Goal: Transaction & Acquisition: Purchase product/service

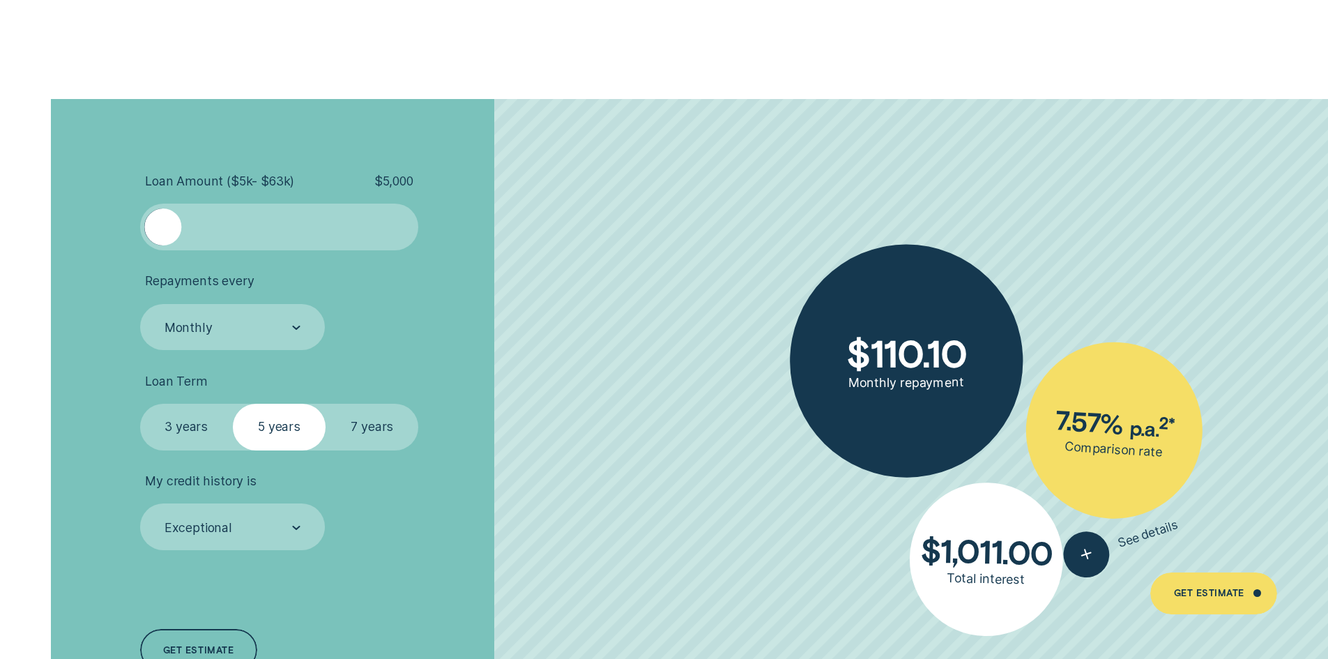
scroll to position [3138, 0]
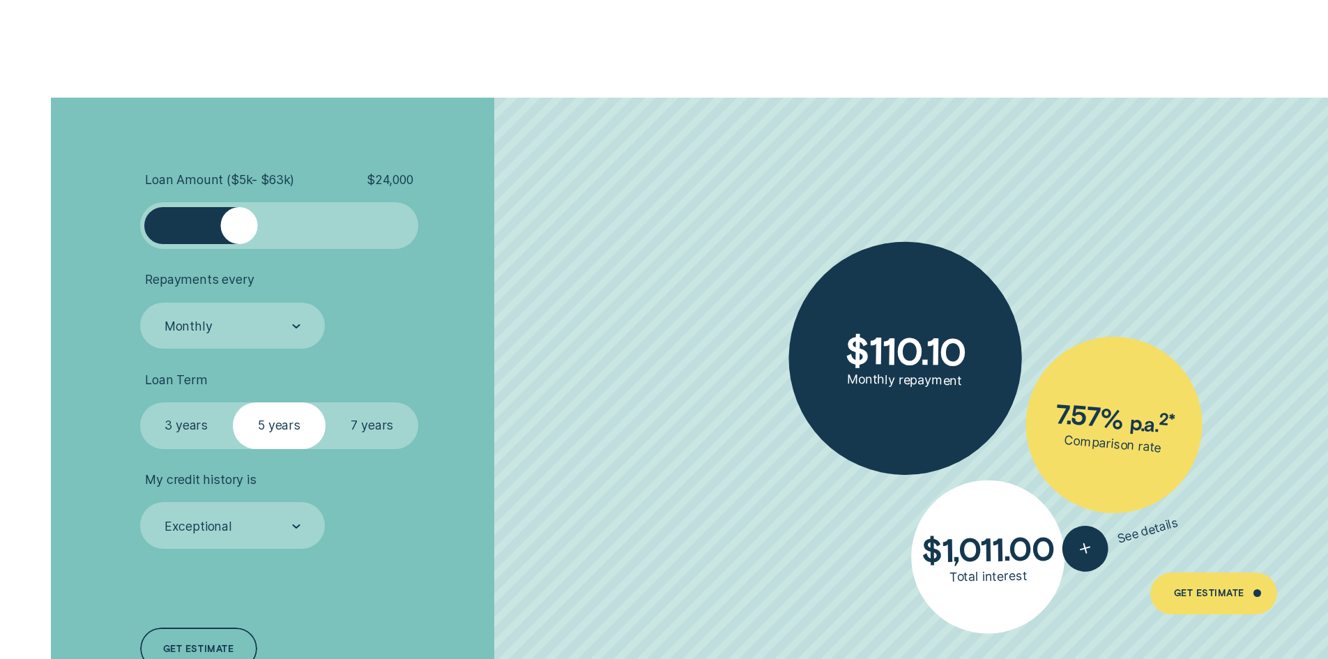
drag, startPoint x: 164, startPoint y: 222, endPoint x: 239, endPoint y: 229, distance: 75.7
click at [239, 229] on div at bounding box center [238, 225] width 37 height 37
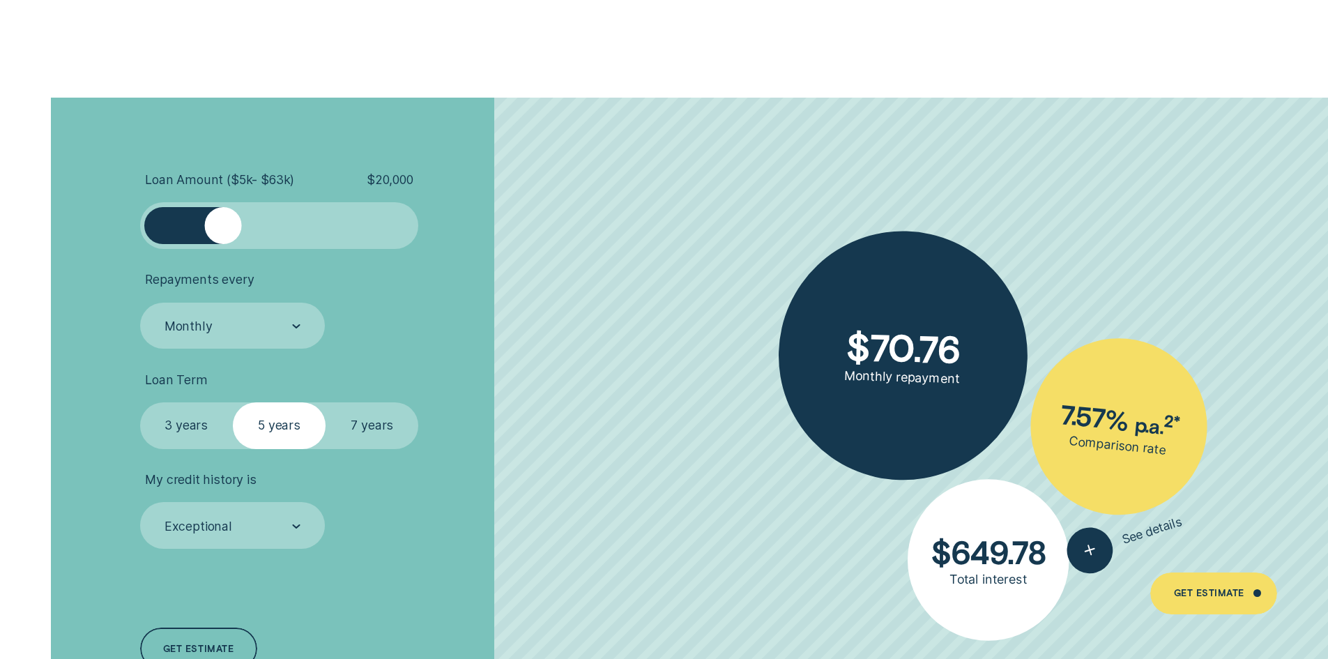
drag, startPoint x: 241, startPoint y: 234, endPoint x: 222, endPoint y: 236, distance: 18.3
click at [222, 236] on div at bounding box center [222, 225] width 37 height 37
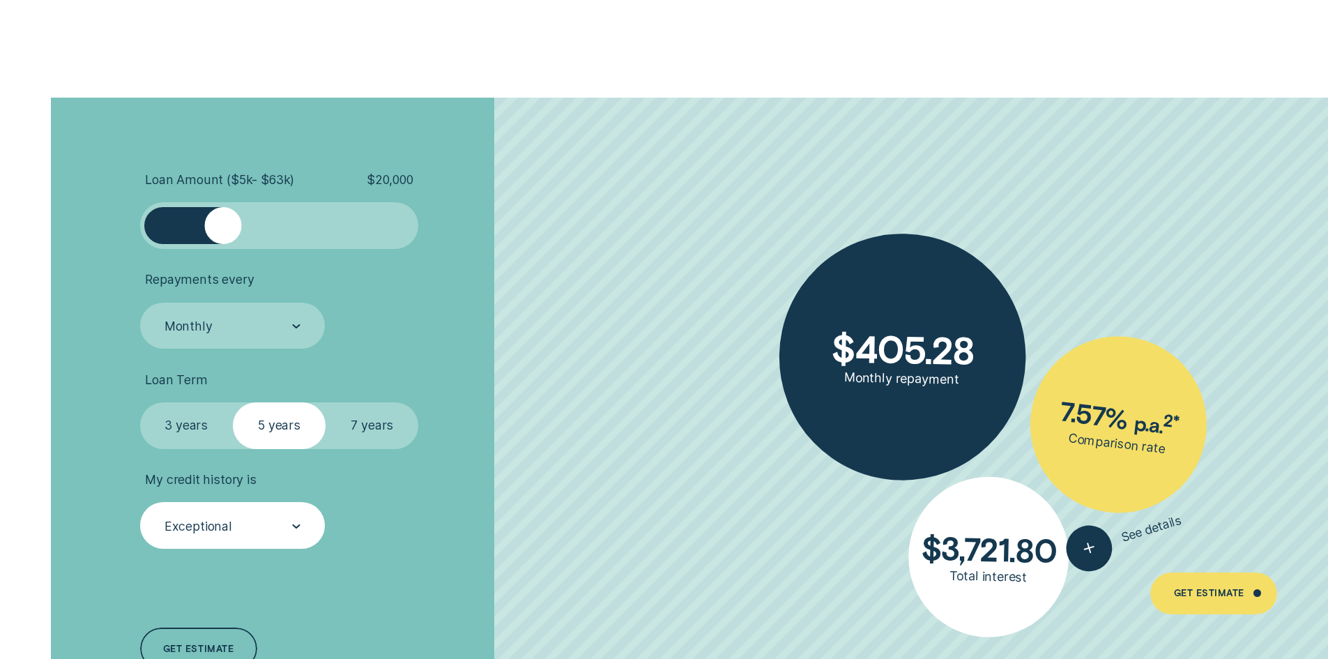
click at [234, 510] on div "Exceptional" at bounding box center [233, 525] width 186 height 47
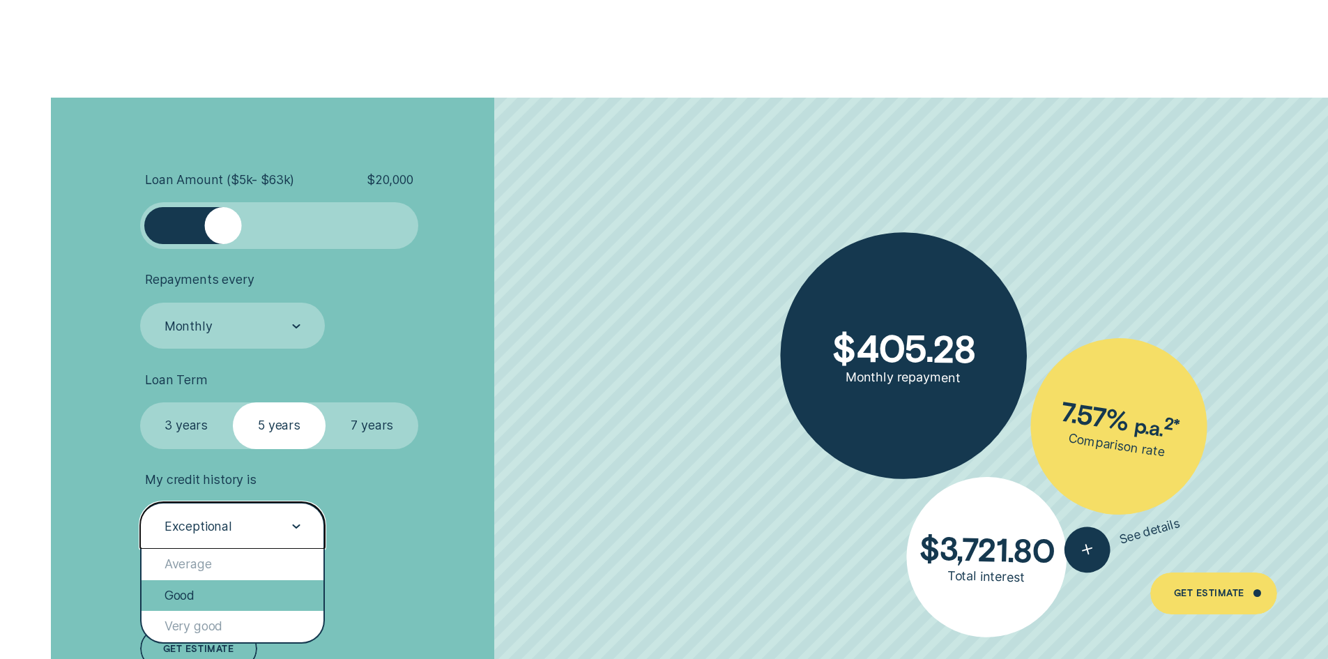
click at [219, 596] on div "Good" at bounding box center [233, 595] width 183 height 31
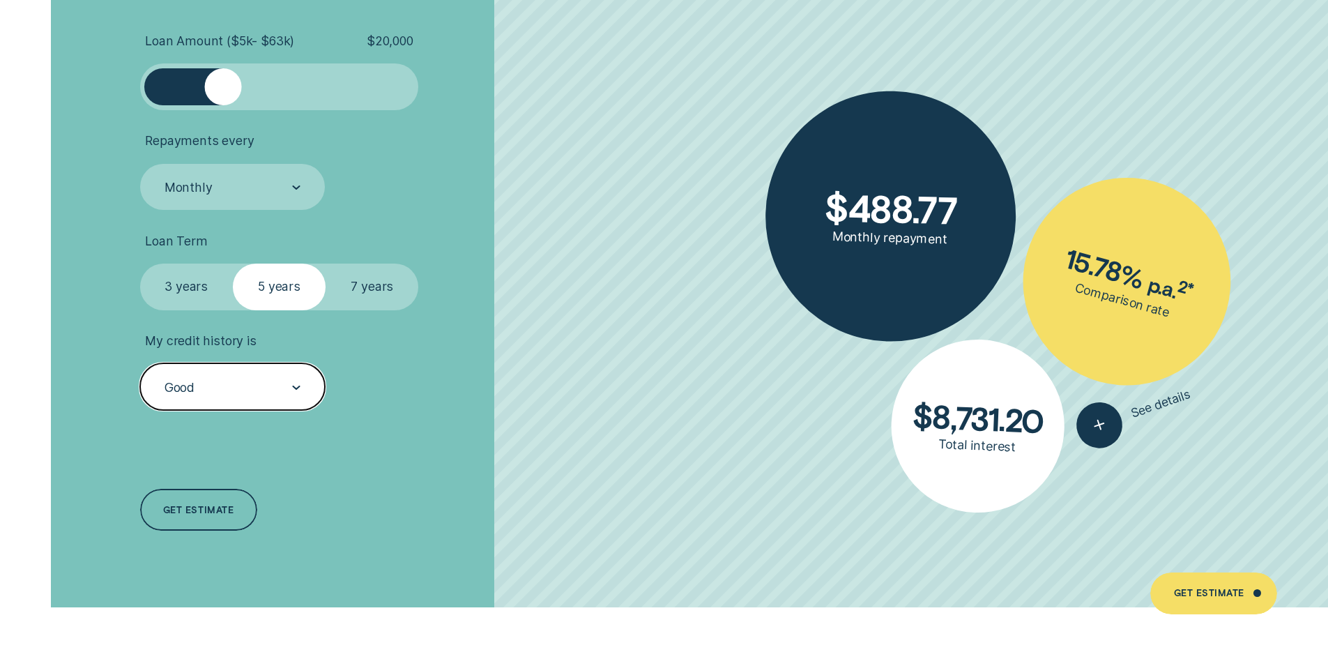
scroll to position [3278, 0]
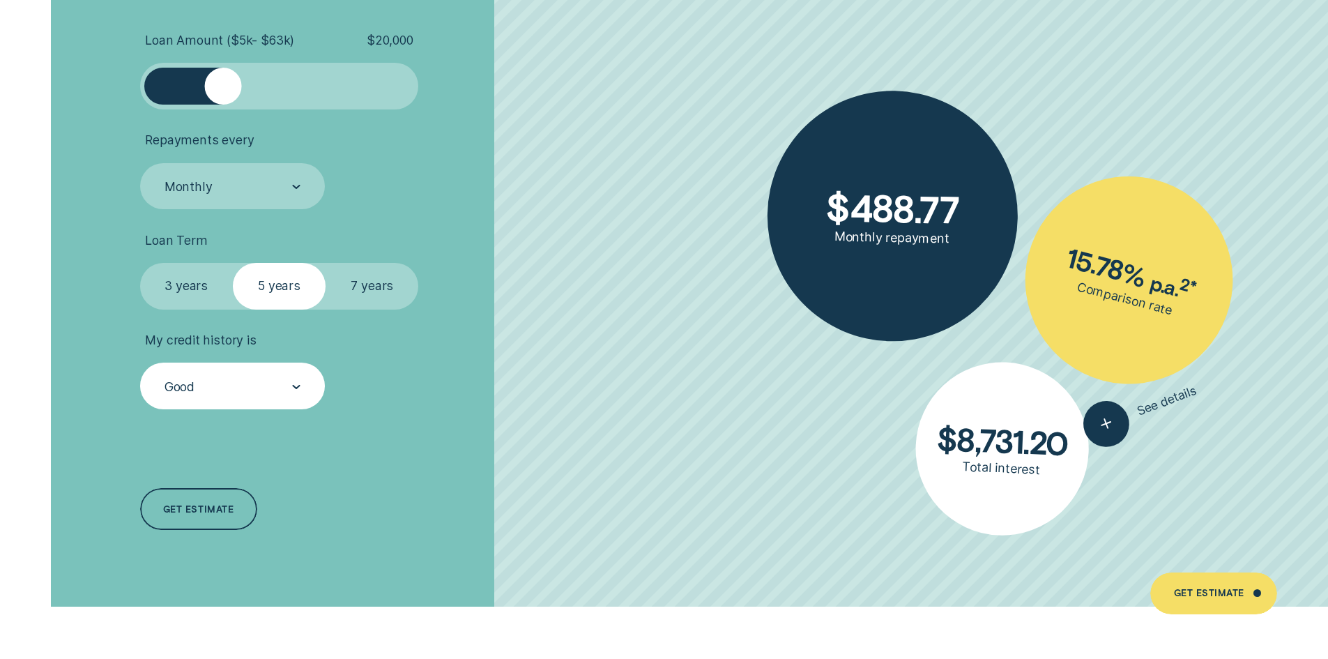
click at [1107, 424] on div "button" at bounding box center [1107, 424] width 0 height 0
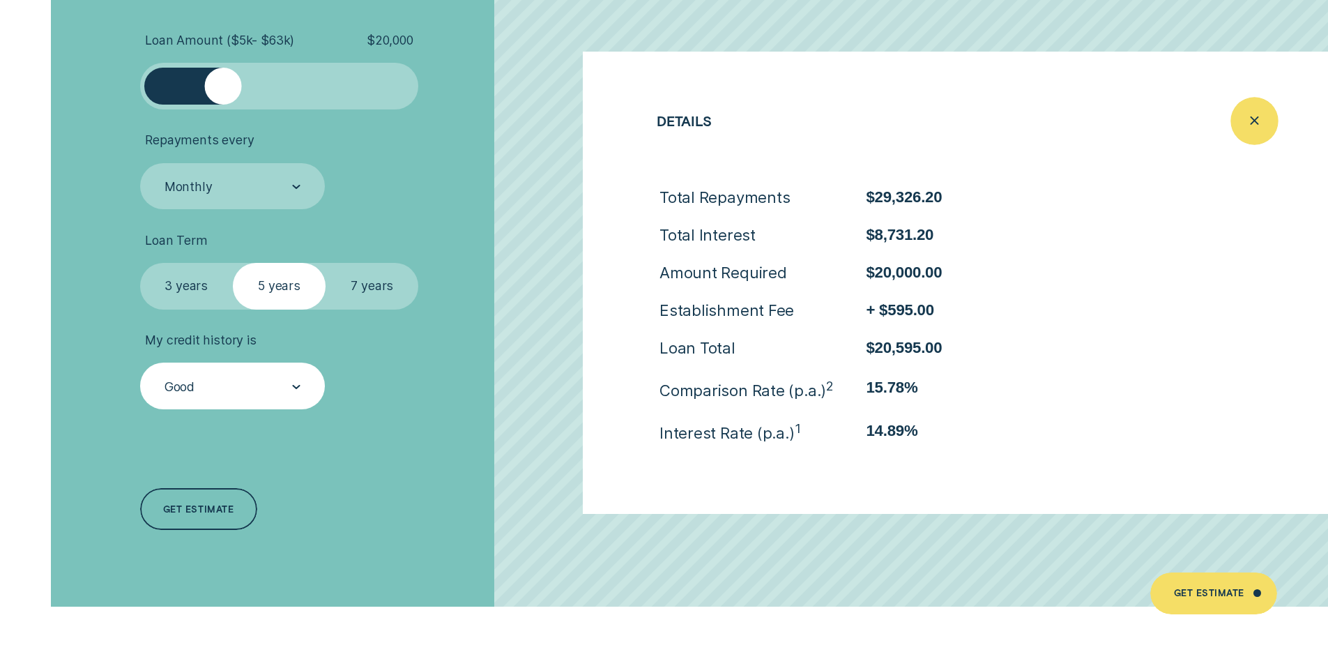
click at [1243, 120] on icon "Close loan details" at bounding box center [1255, 121] width 24 height 22
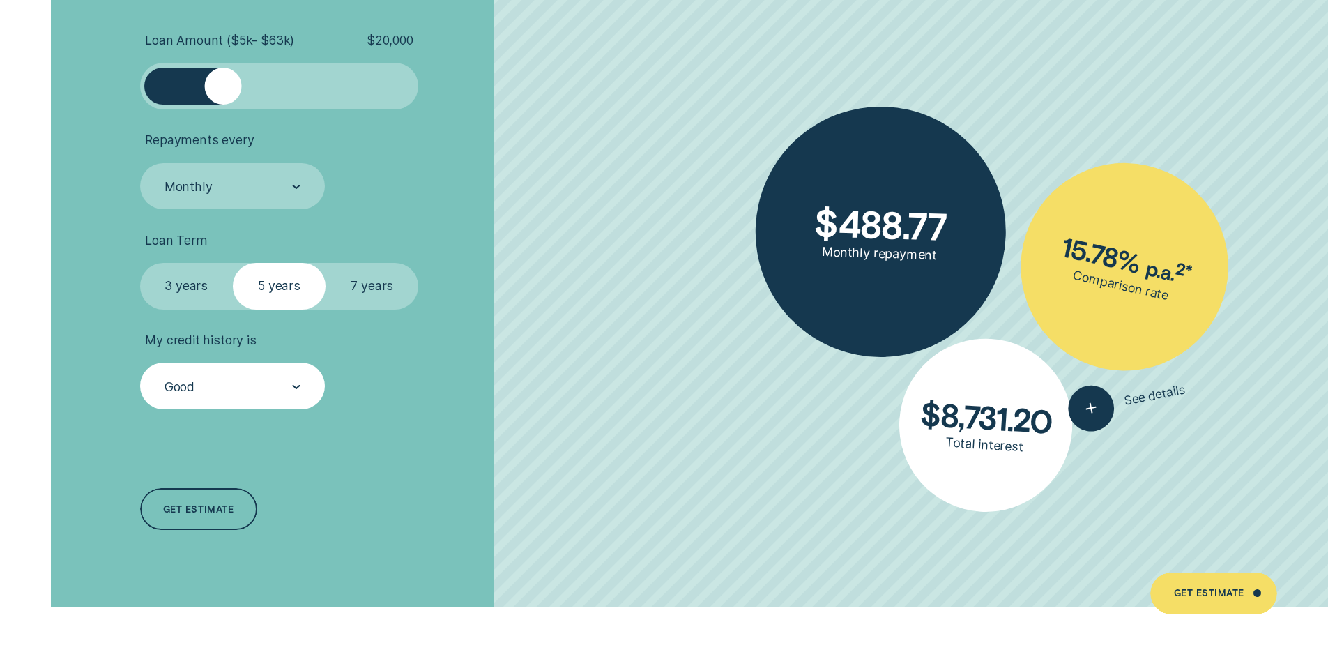
click at [174, 295] on label "3 years" at bounding box center [186, 286] width 93 height 47
click at [140, 263] on input "3 years" at bounding box center [140, 263] width 0 height 0
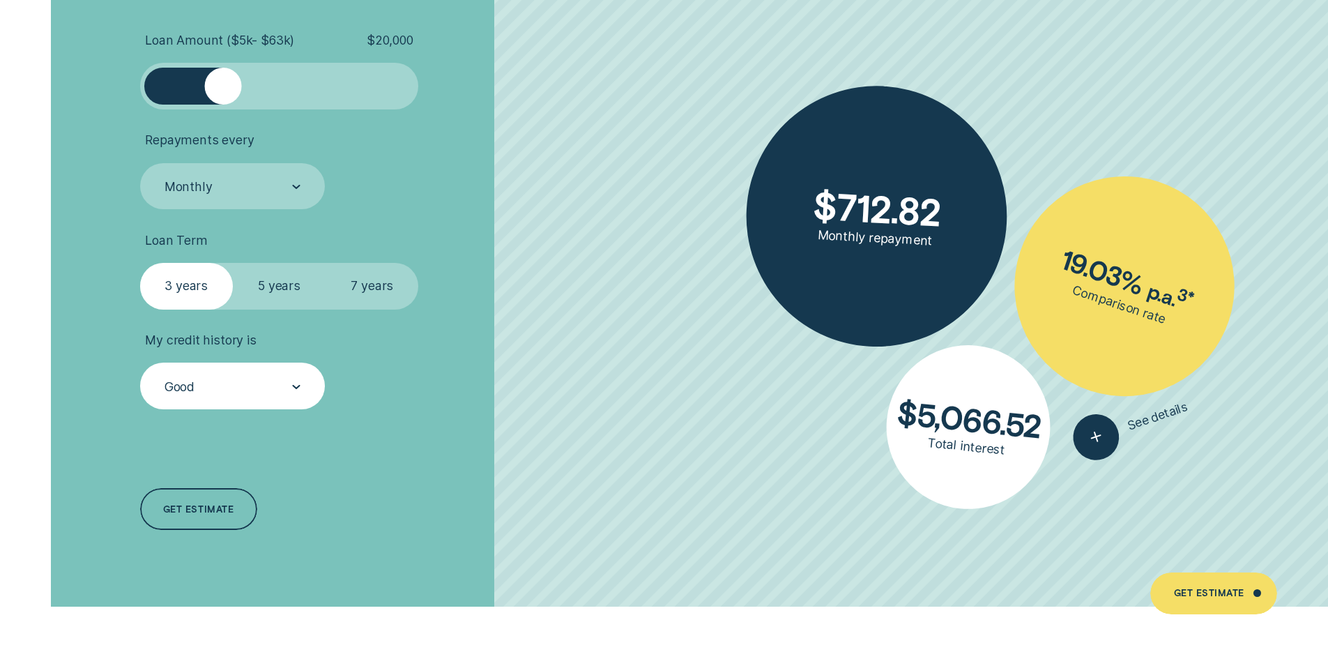
click at [302, 271] on label "5 years" at bounding box center [279, 286] width 93 height 47
click at [233, 263] on input "5 years" at bounding box center [233, 263] width 0 height 0
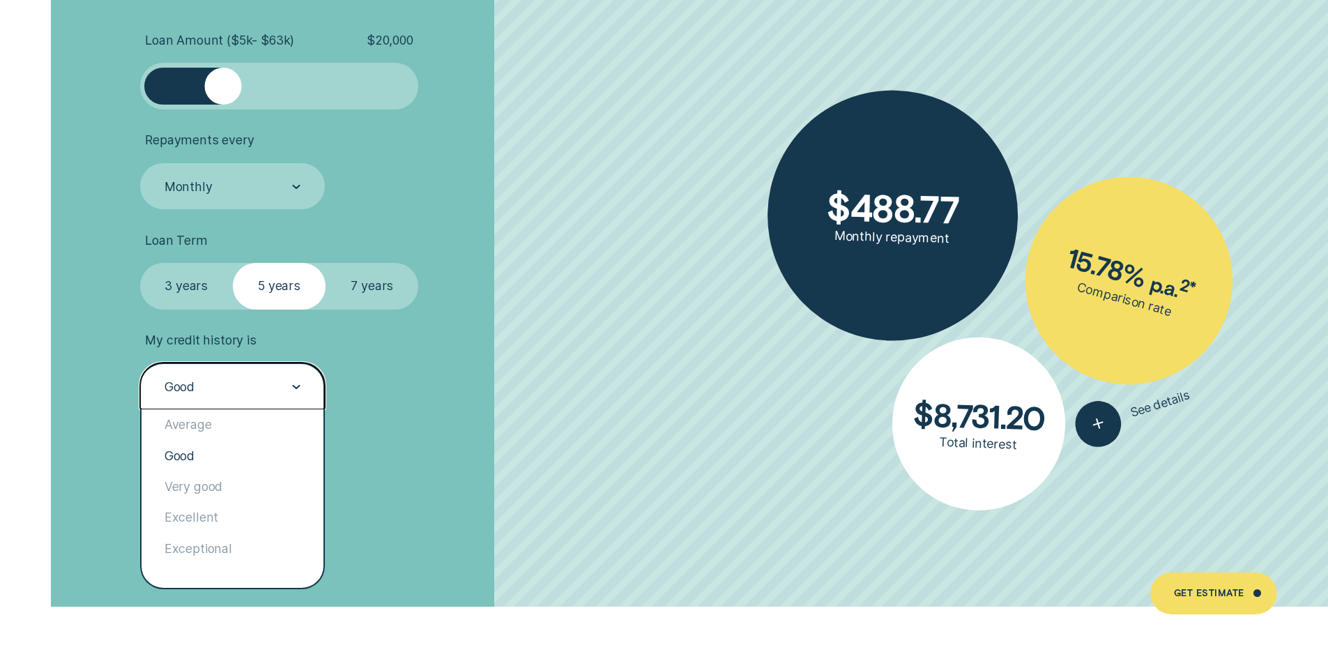
click at [241, 404] on div "Good" at bounding box center [233, 386] width 186 height 47
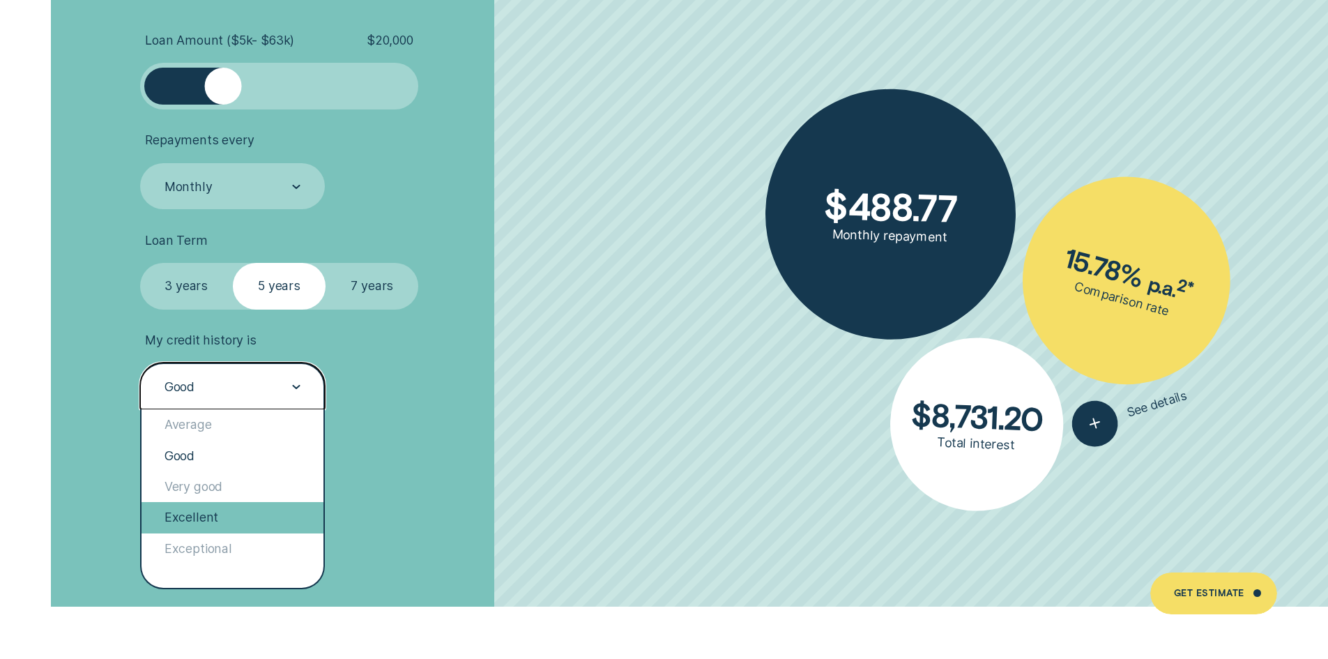
click at [217, 513] on div "Excellent" at bounding box center [233, 517] width 183 height 31
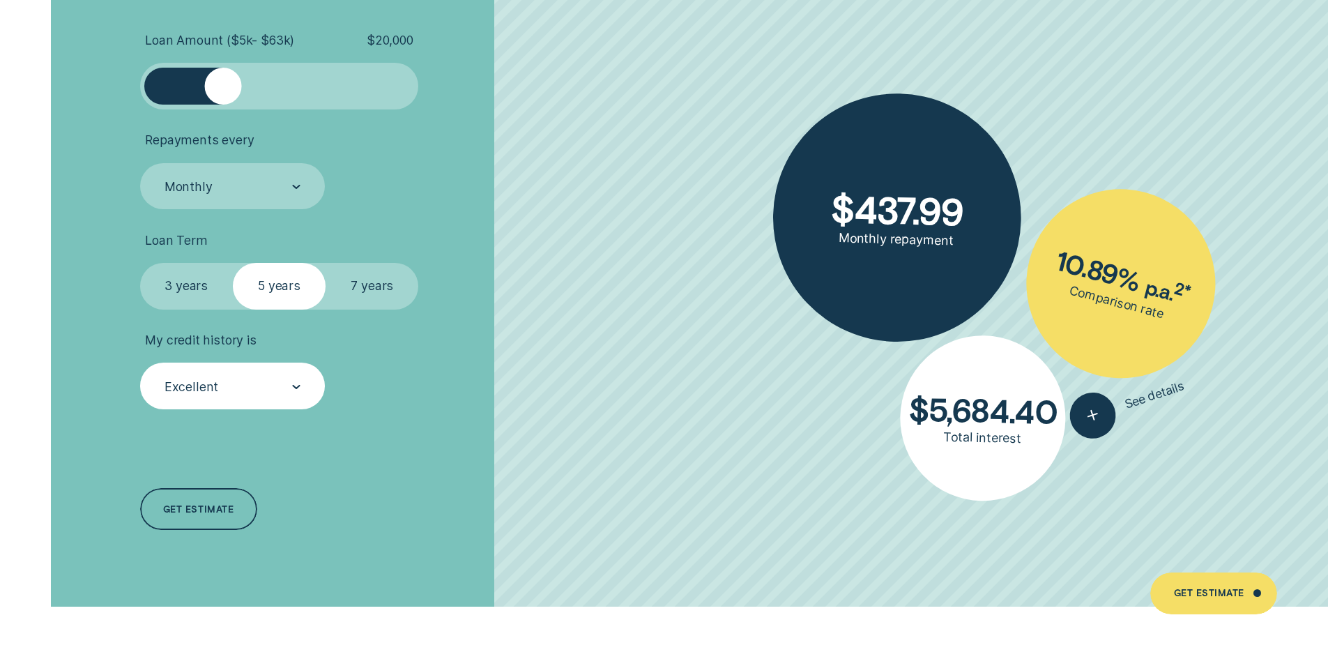
click at [196, 282] on label "3 years" at bounding box center [186, 286] width 93 height 47
click at [140, 263] on input "3 years" at bounding box center [140, 263] width 0 height 0
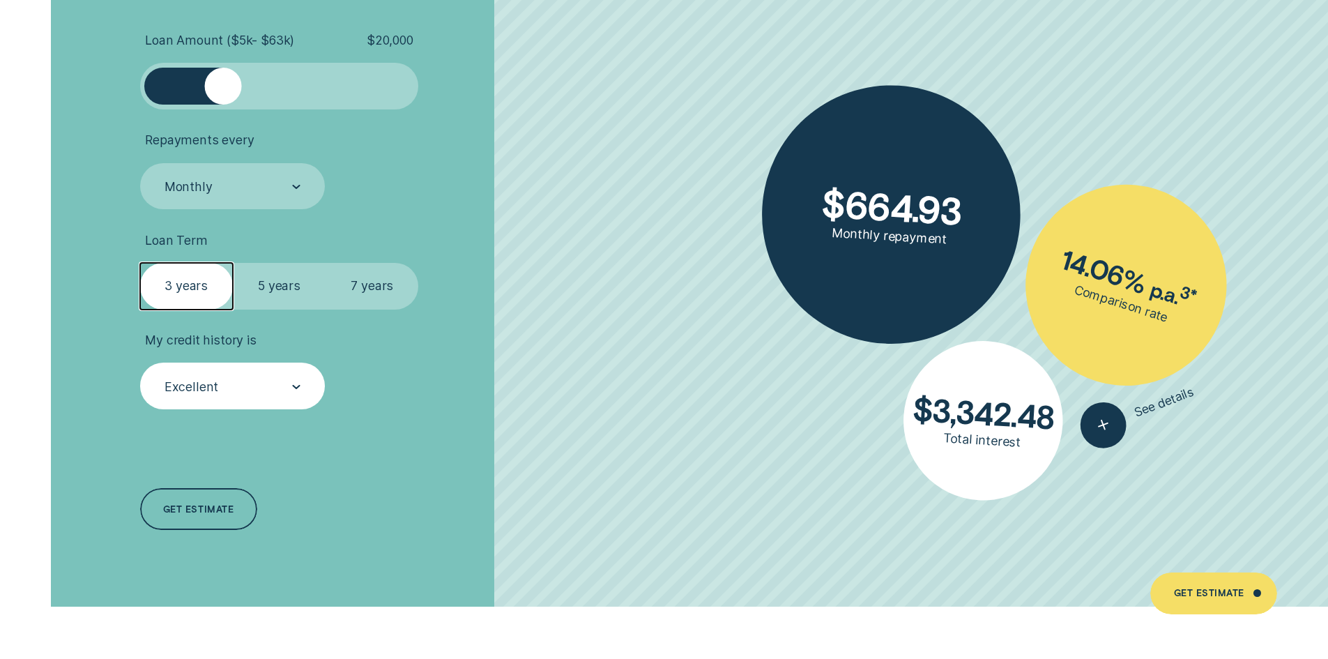
click at [243, 389] on div "Excellent" at bounding box center [231, 386] width 137 height 17
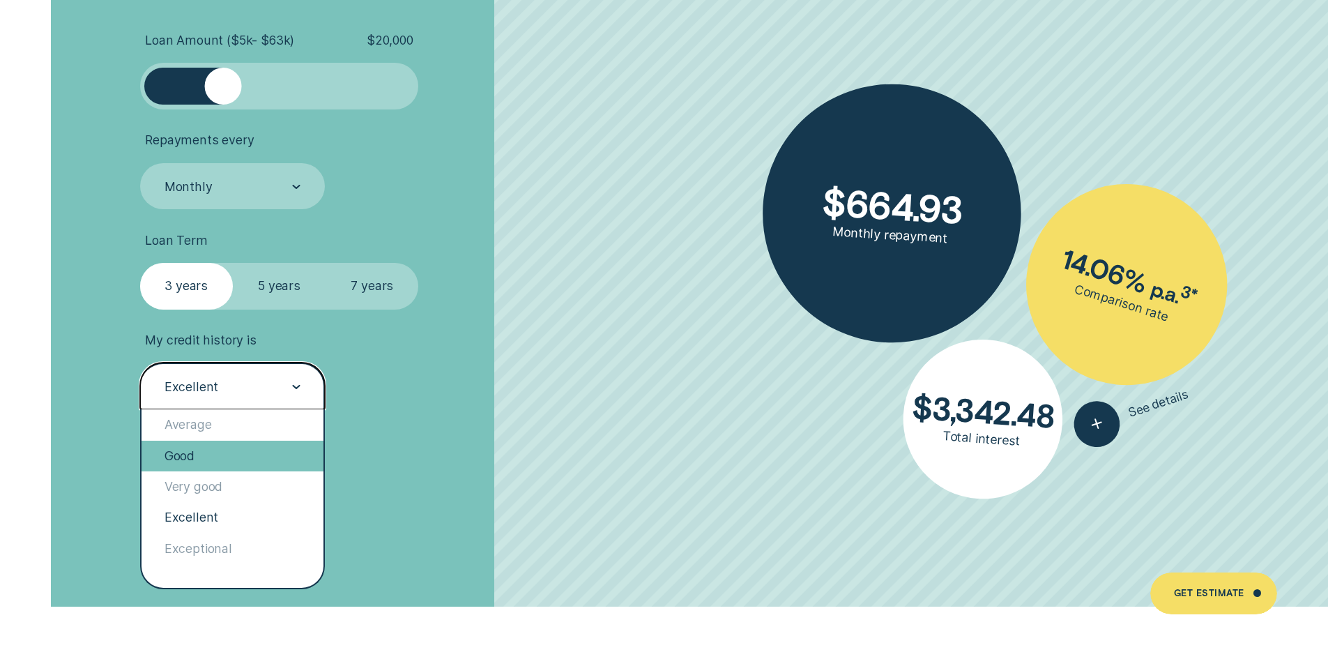
click at [229, 454] on div "Good" at bounding box center [233, 456] width 183 height 31
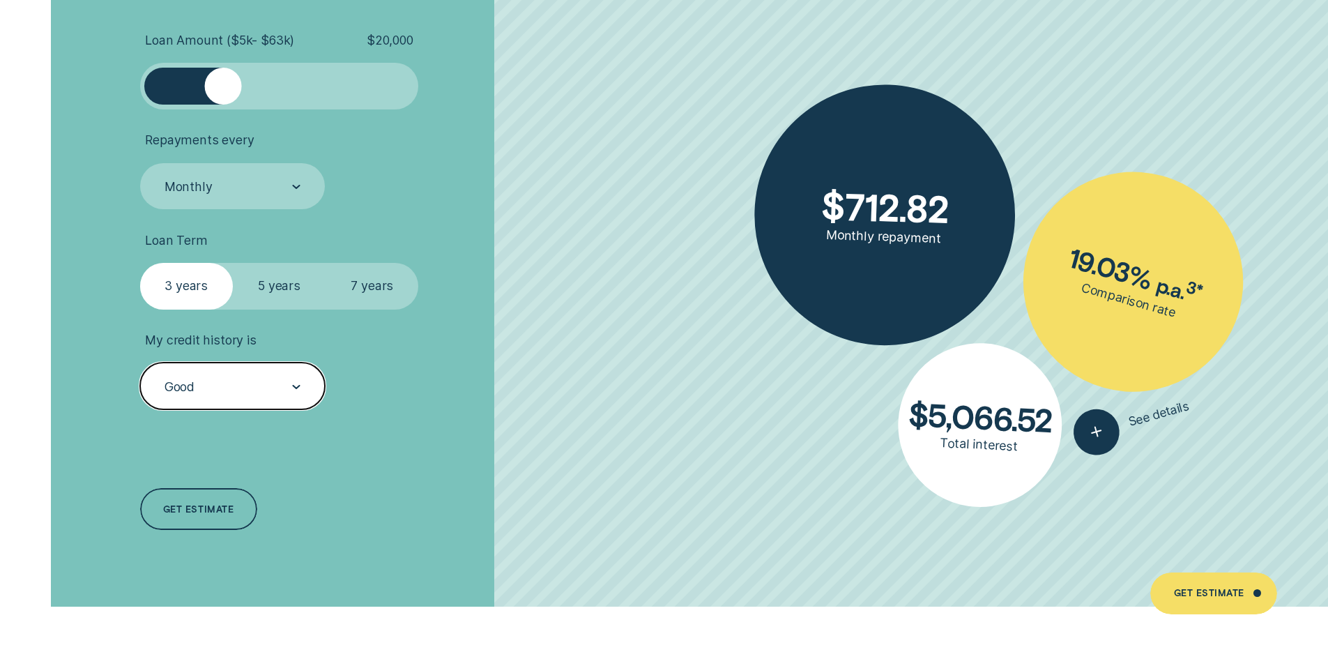
click at [243, 394] on div "Good" at bounding box center [231, 386] width 137 height 17
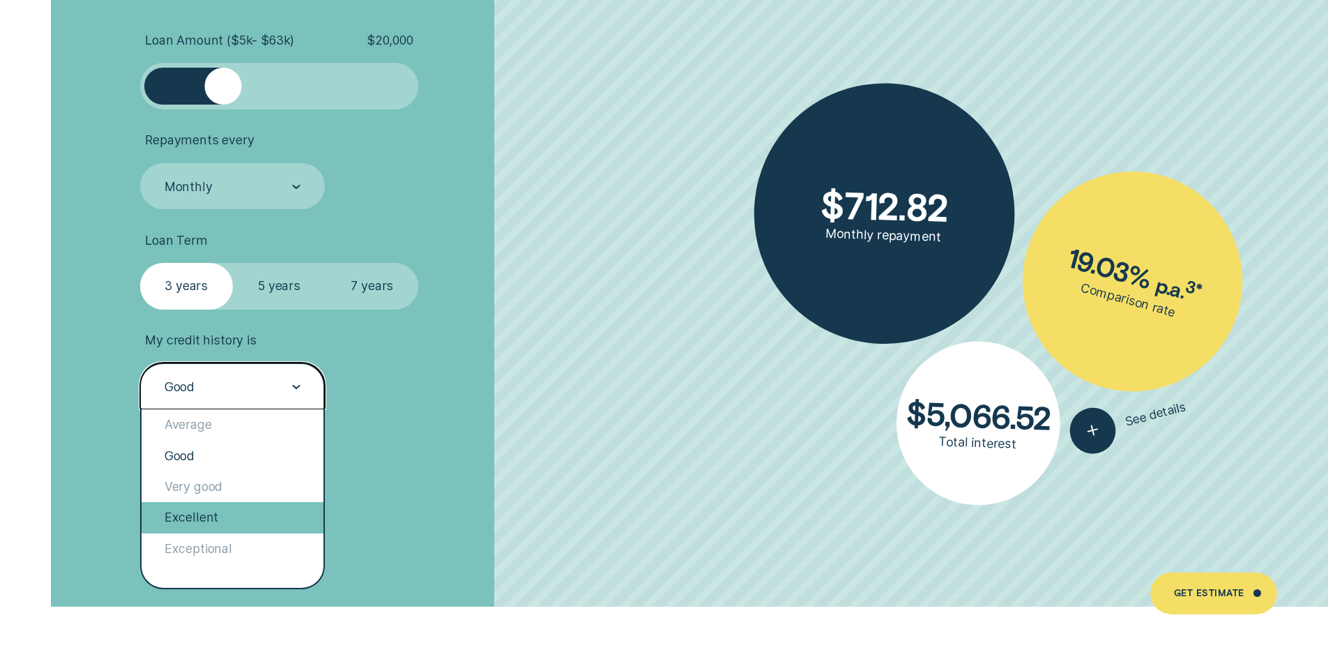
click at [229, 521] on div "Excellent" at bounding box center [233, 517] width 183 height 31
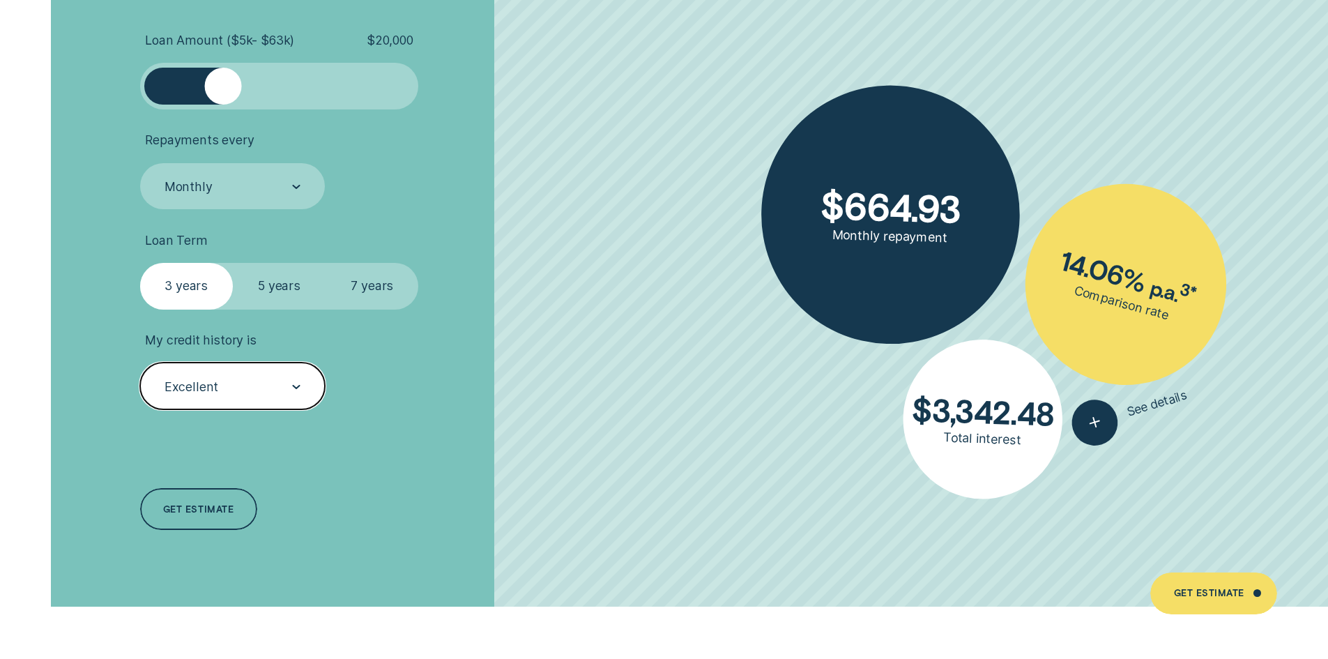
click at [239, 405] on div "Excellent" at bounding box center [233, 386] width 186 height 47
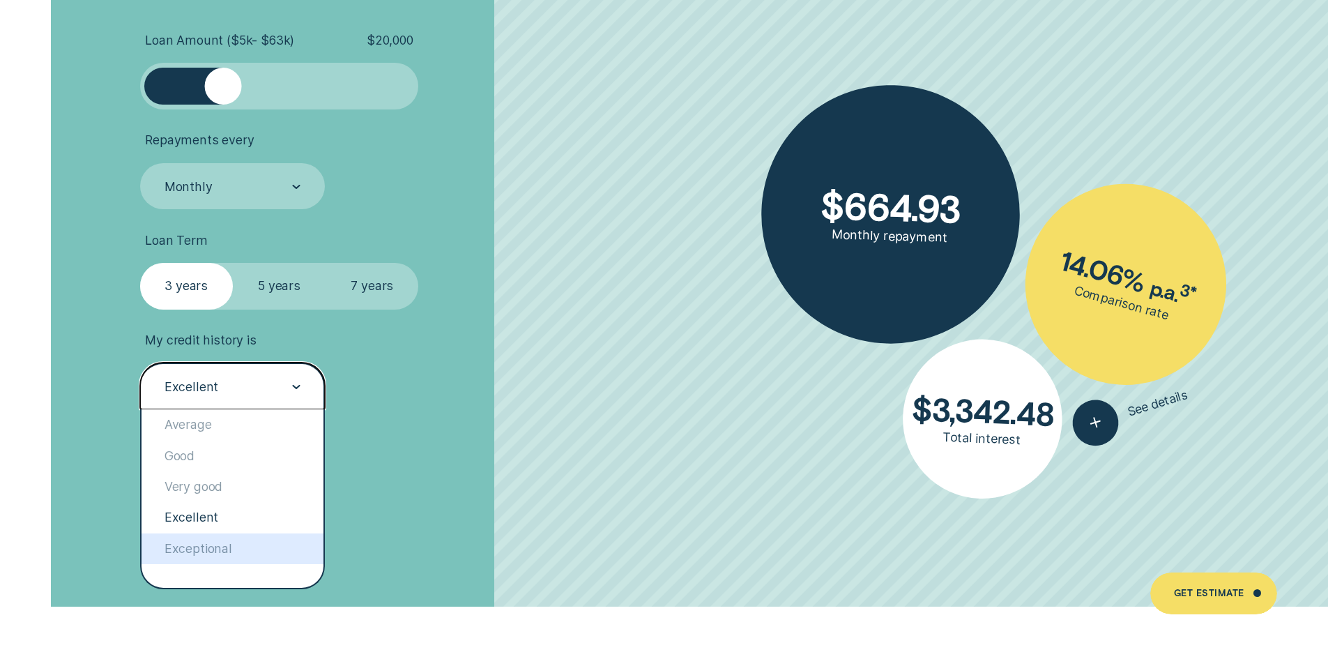
click at [233, 543] on div "Exceptional" at bounding box center [233, 548] width 183 height 31
